Goal: Check status

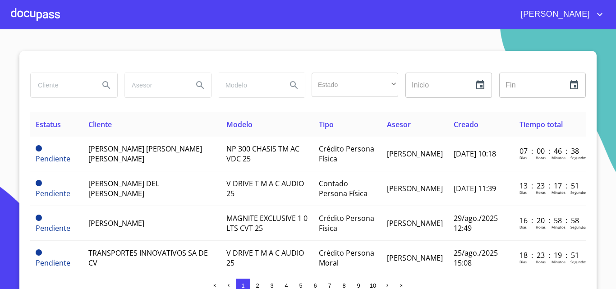
click at [11, 8] on div at bounding box center [35, 14] width 49 height 29
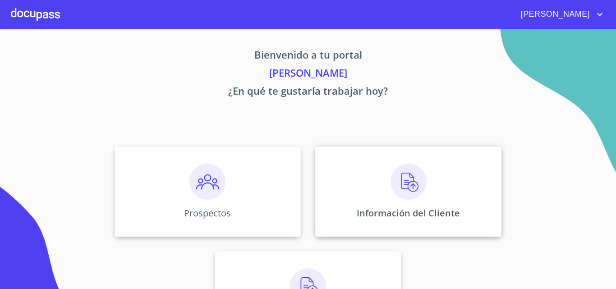
click at [365, 189] on div "Información del Cliente" at bounding box center [408, 192] width 186 height 90
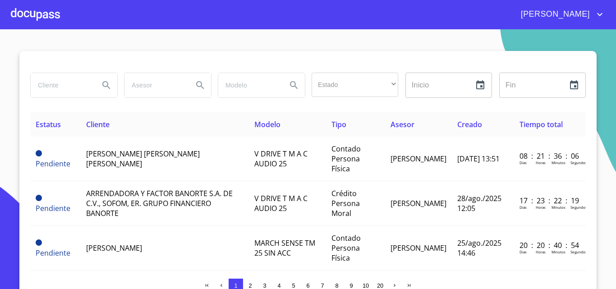
click at [19, 25] on div at bounding box center [35, 14] width 49 height 29
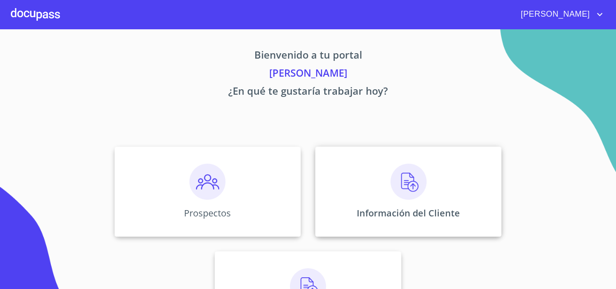
click at [412, 167] on img at bounding box center [409, 182] width 36 height 36
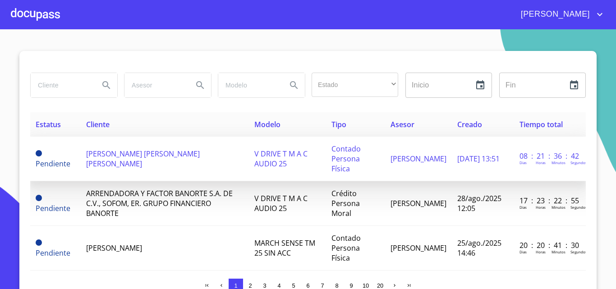
click at [154, 150] on span "[PERSON_NAME] [PERSON_NAME] [PERSON_NAME]" at bounding box center [143, 159] width 114 height 20
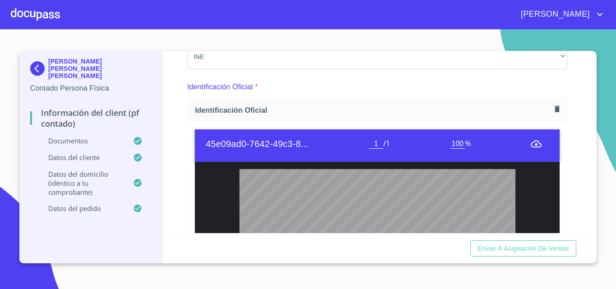
scroll to position [135, 0]
